Goal: Find specific page/section: Find specific page/section

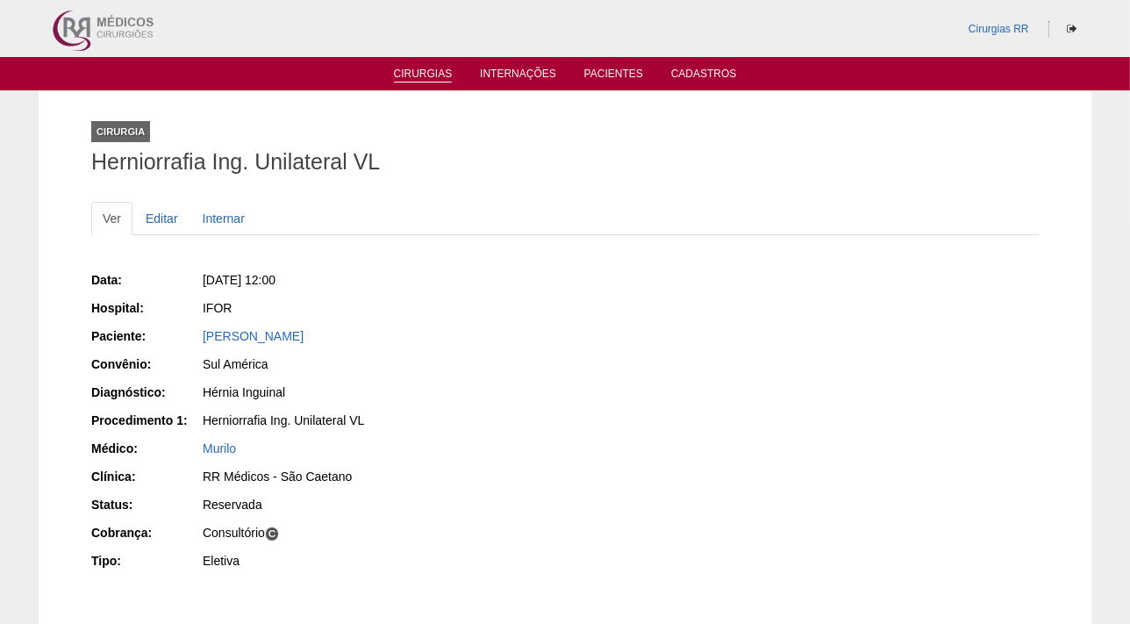
click at [418, 72] on link "Cirurgias" at bounding box center [423, 75] width 59 height 15
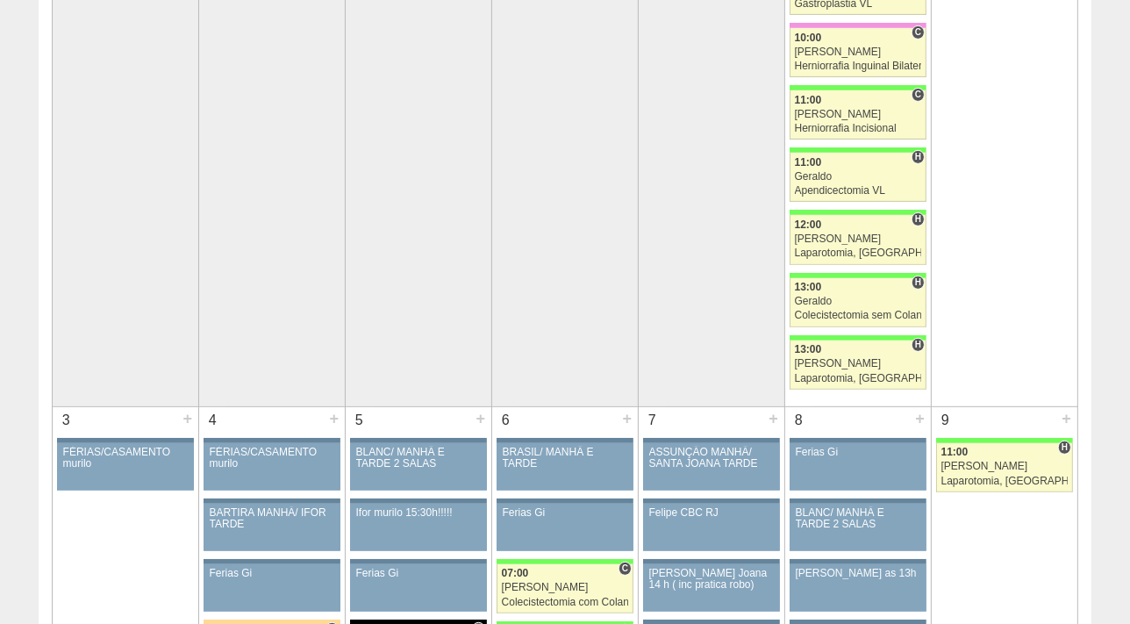
scroll to position [515, 0]
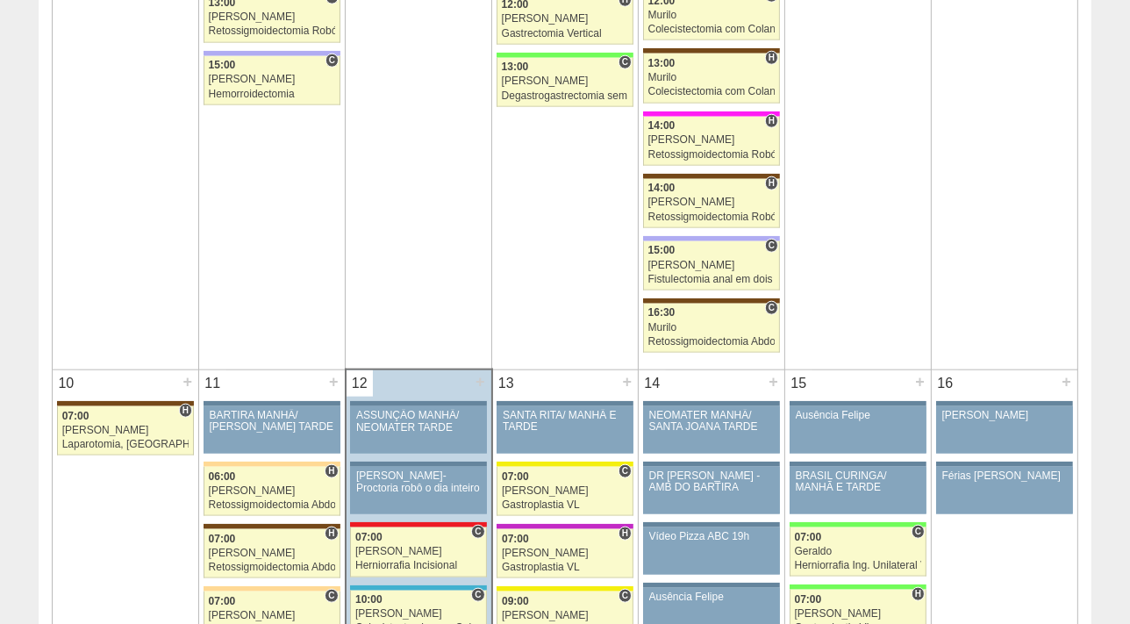
scroll to position [1955, 0]
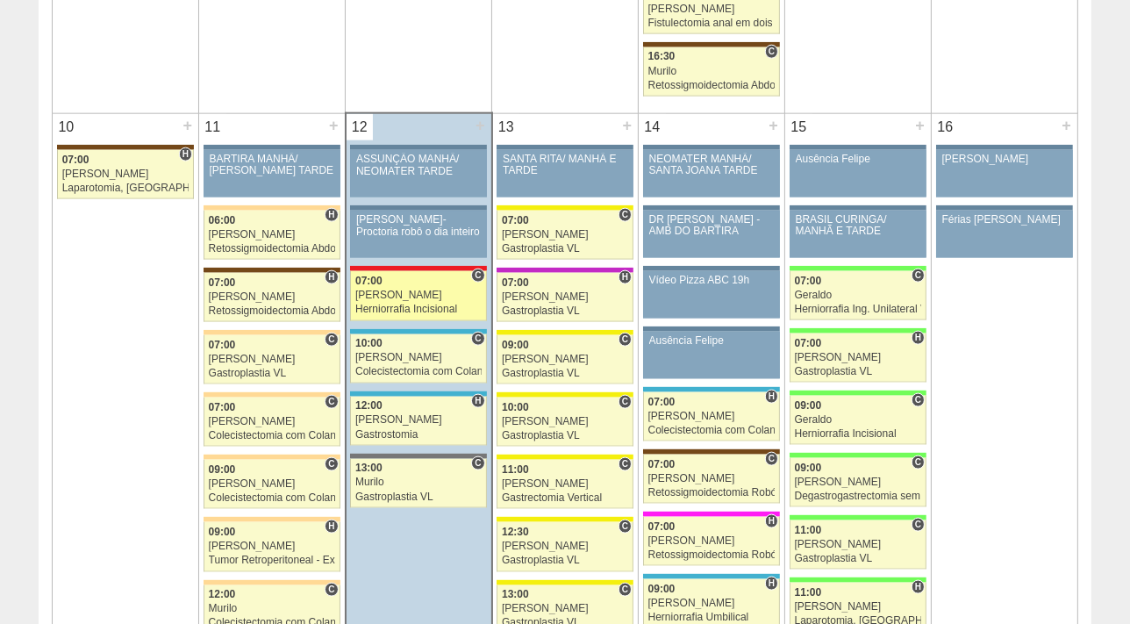
click at [404, 298] on link "87257 Ricardo Fernandes C 07:00 Ricardo Fernandes Herniorrafia Incisional Hospi…" at bounding box center [418, 295] width 136 height 49
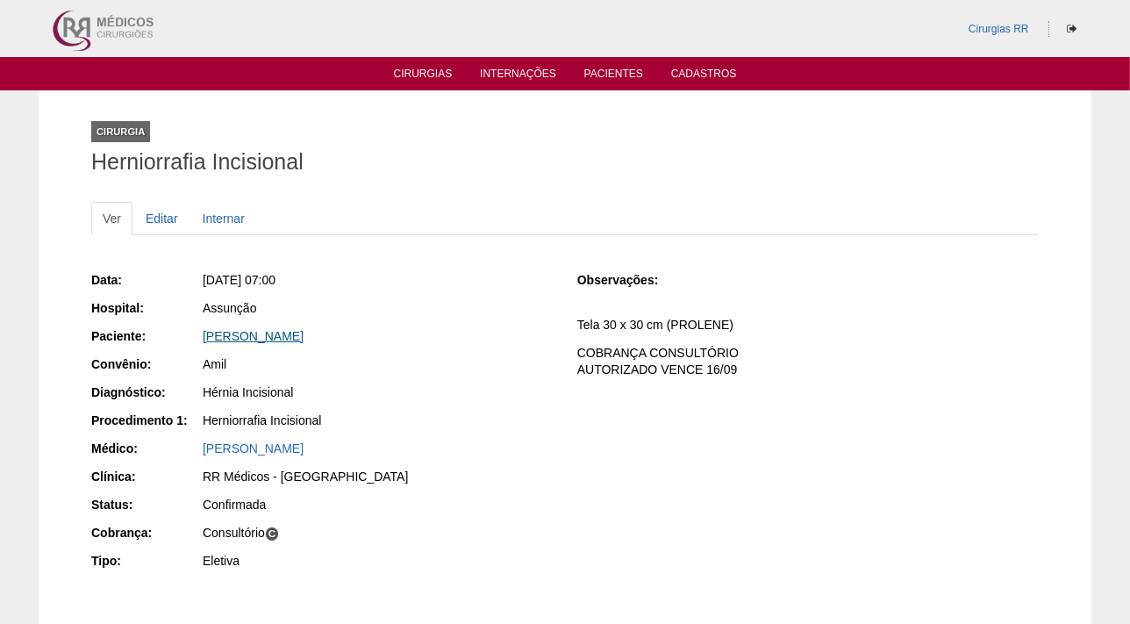
click at [242, 333] on link "[PERSON_NAME]" at bounding box center [253, 336] width 101 height 14
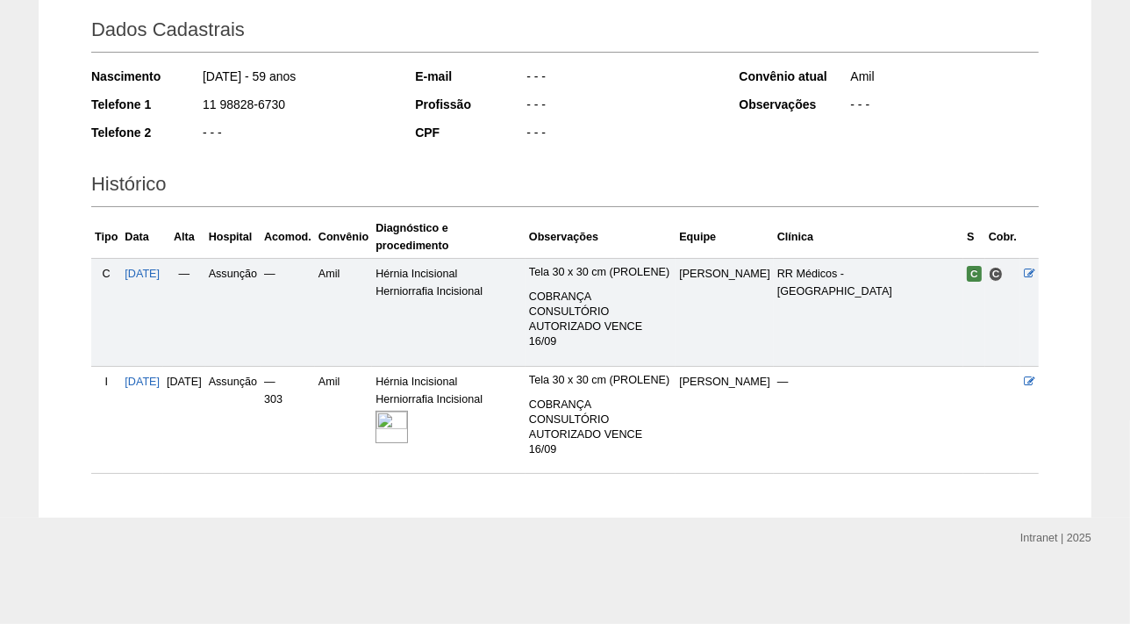
scroll to position [278, 0]
click at [408, 411] on img at bounding box center [391, 427] width 32 height 32
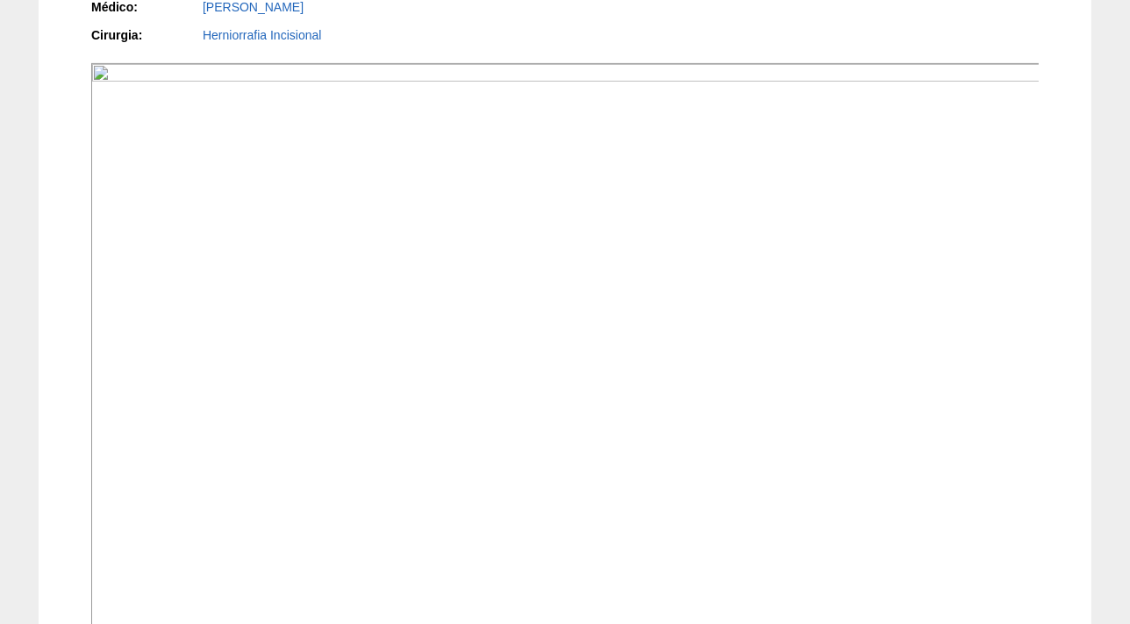
scroll to position [478, 0]
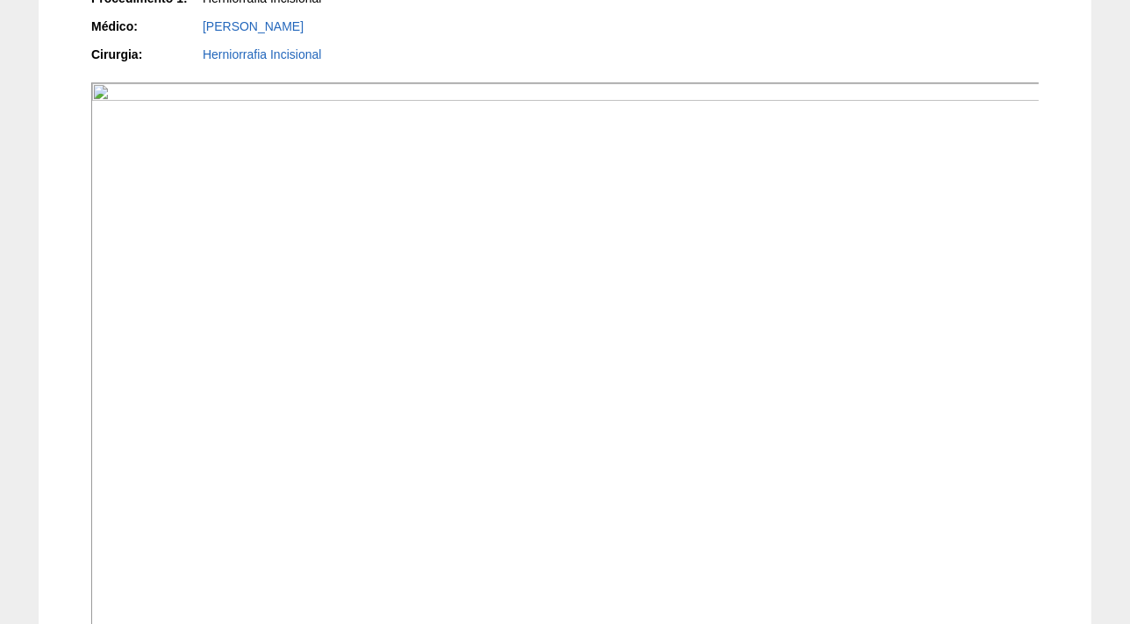
click at [39, 68] on div "Internação Internação de [PERSON_NAME] Ver Editar Internação: [DATE] [GEOGRAPHI…" at bounding box center [565, 251] width 1053 height 1278
click at [1118, 96] on div "Internação Internação de [PERSON_NAME] Ver Editar Internação: [DATE] [GEOGRAPHI…" at bounding box center [565, 251] width 1130 height 1278
